Goal: Task Accomplishment & Management: Complete application form

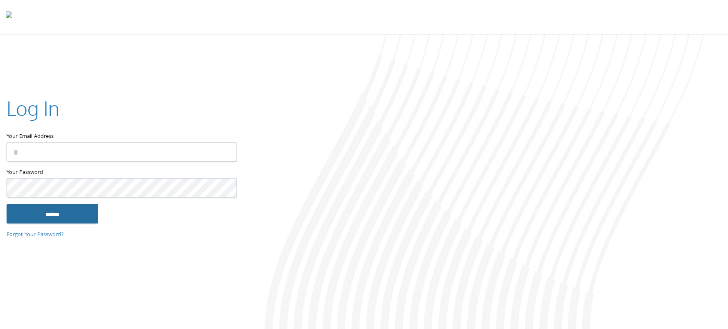
type input "**********"
click at [75, 216] on input "******" at bounding box center [53, 214] width 92 height 20
type input "**********"
click at [66, 218] on input "******" at bounding box center [53, 214] width 92 height 20
